Goal: Navigation & Orientation: Find specific page/section

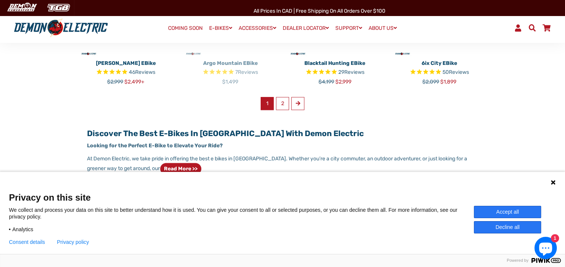
scroll to position [572, 0]
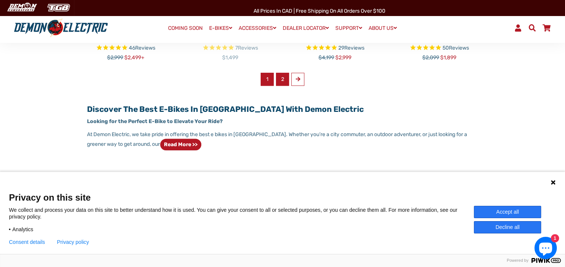
click at [276, 79] on link "2" at bounding box center [282, 79] width 13 height 13
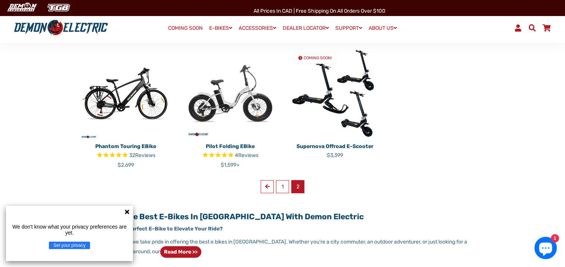
scroll to position [199, 0]
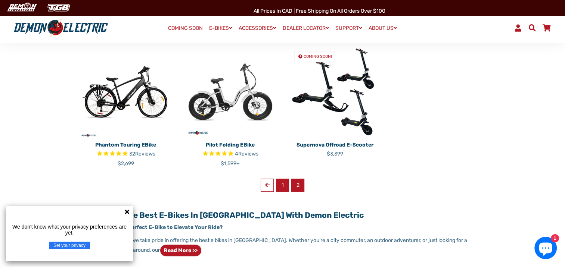
click at [282, 182] on link "1" at bounding box center [282, 185] width 13 height 13
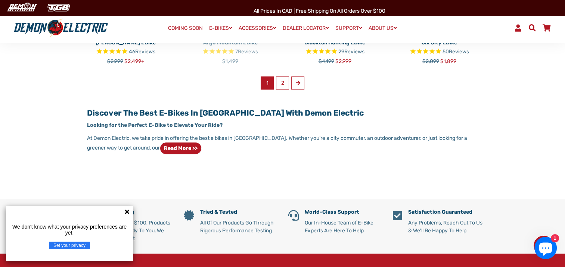
scroll to position [572, 0]
